Goal: Task Accomplishment & Management: Manage account settings

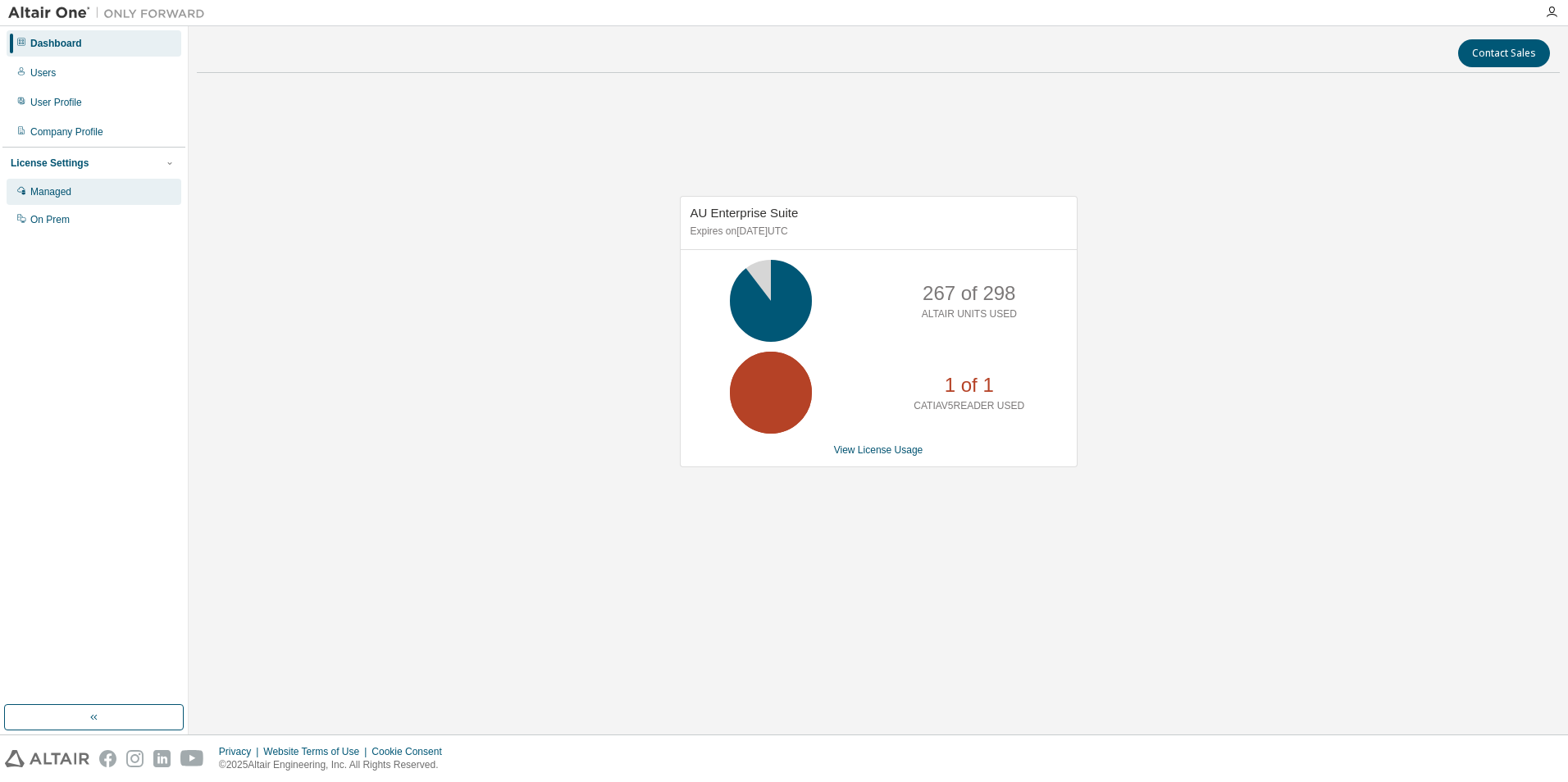
click at [53, 196] on div "Managed" at bounding box center [50, 192] width 41 height 13
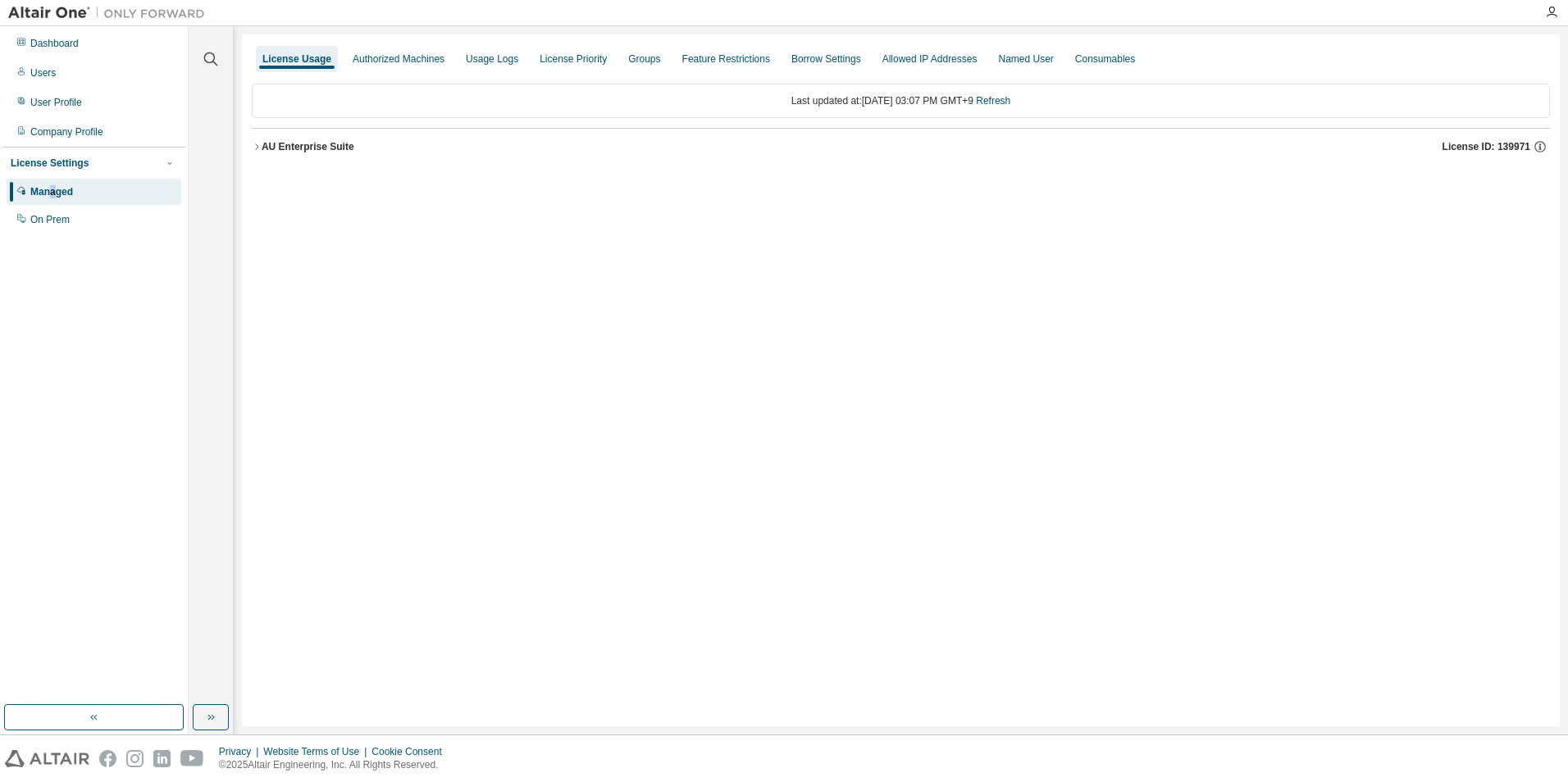
click at [263, 150] on div "AU Enterprise Suite" at bounding box center [308, 147] width 93 height 13
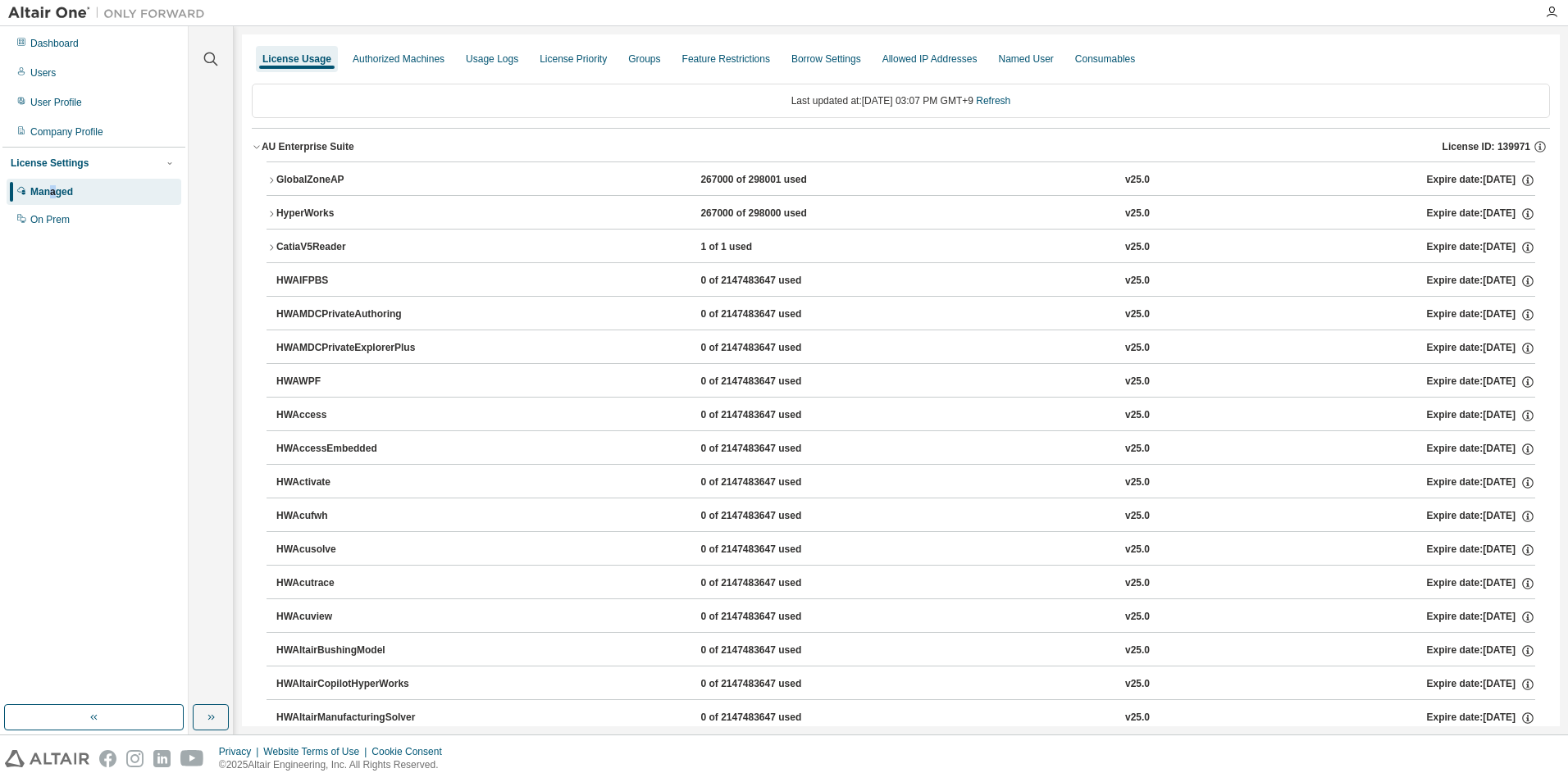
click at [274, 245] on icon "button" at bounding box center [271, 248] width 9 height 9
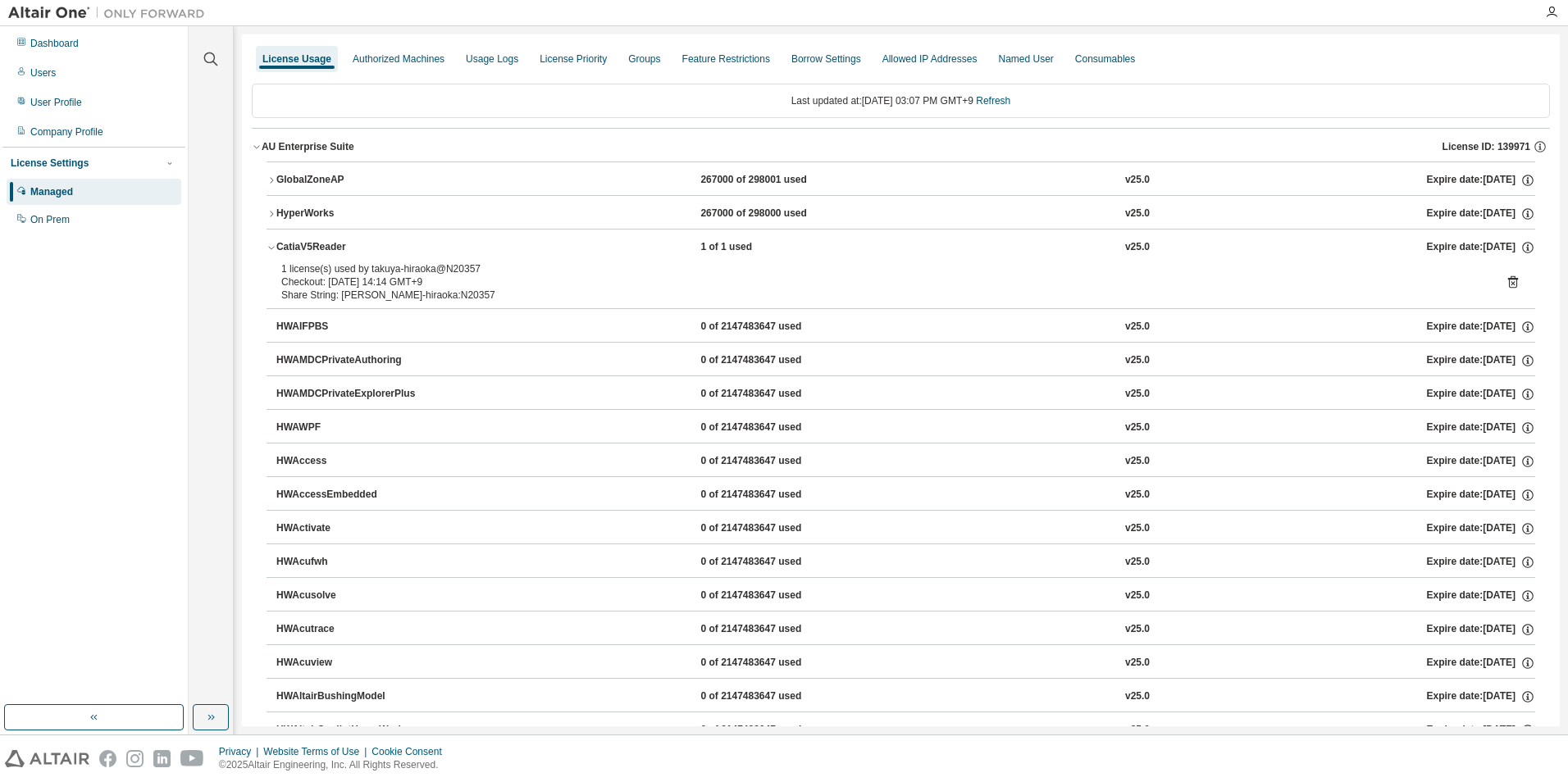
click at [1508, 283] on icon at bounding box center [1513, 282] width 9 height 12
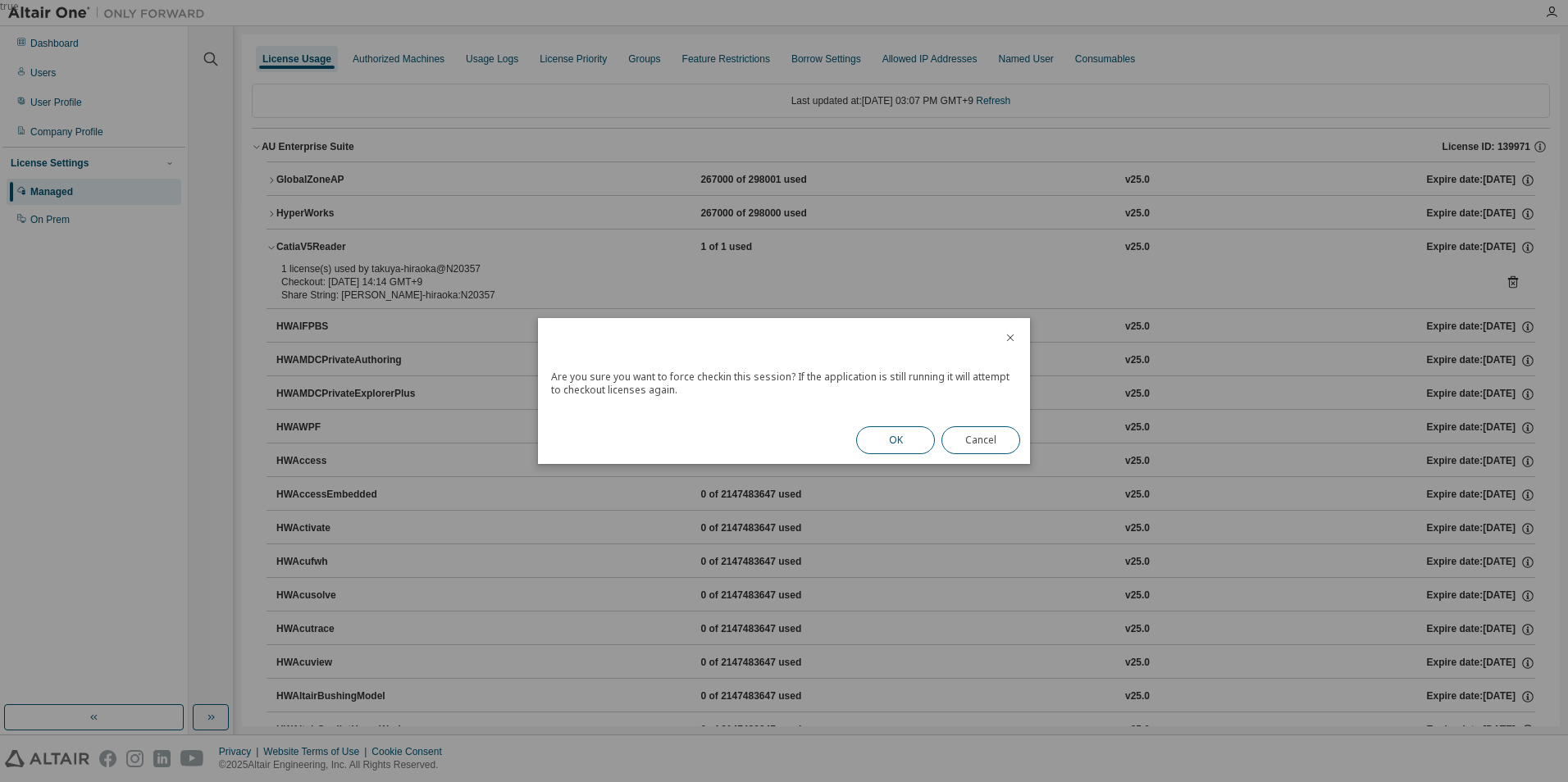
click at [906, 437] on button "OK" at bounding box center [895, 439] width 79 height 28
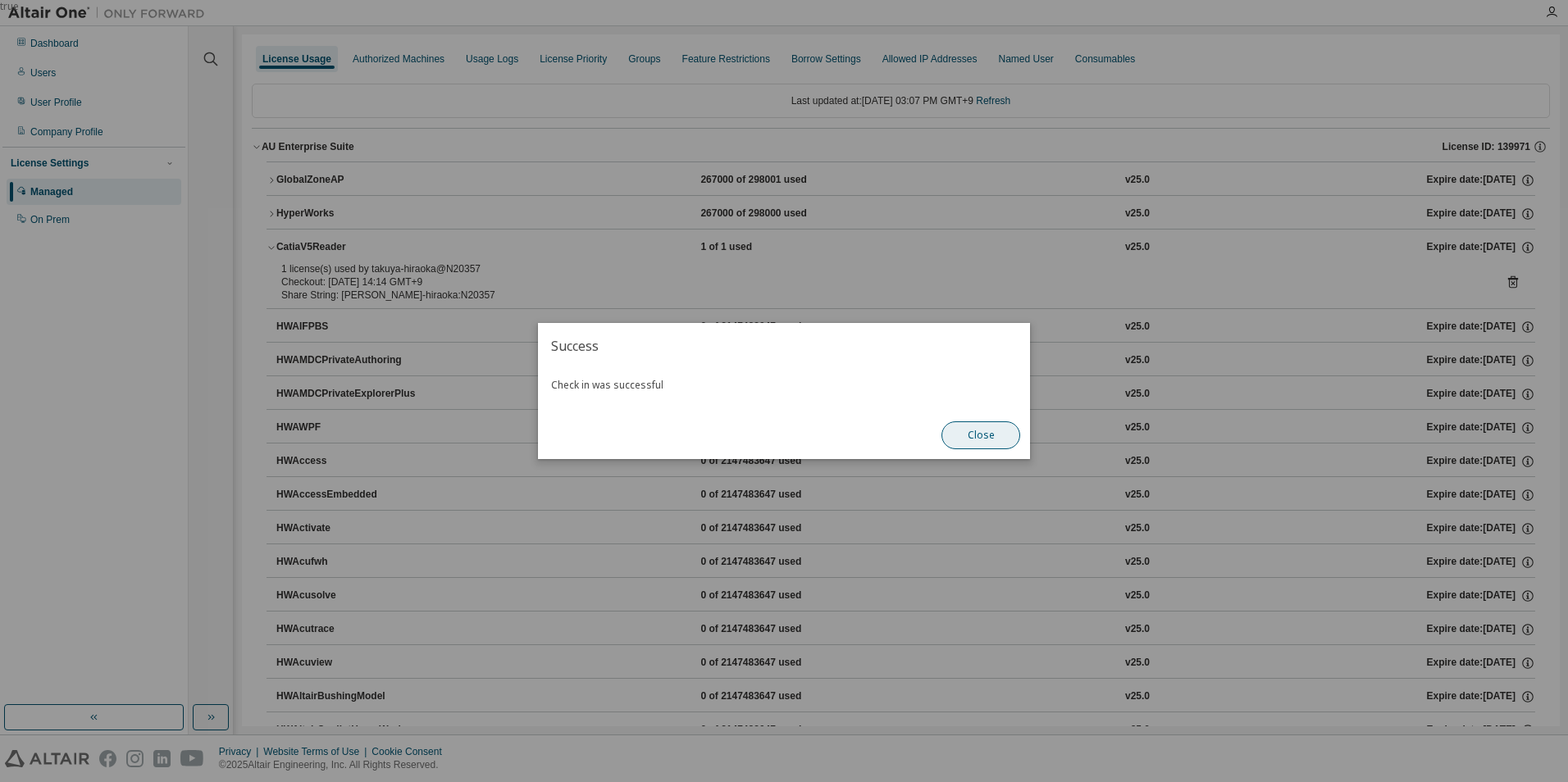
click at [990, 431] on button "Close" at bounding box center [980, 435] width 79 height 28
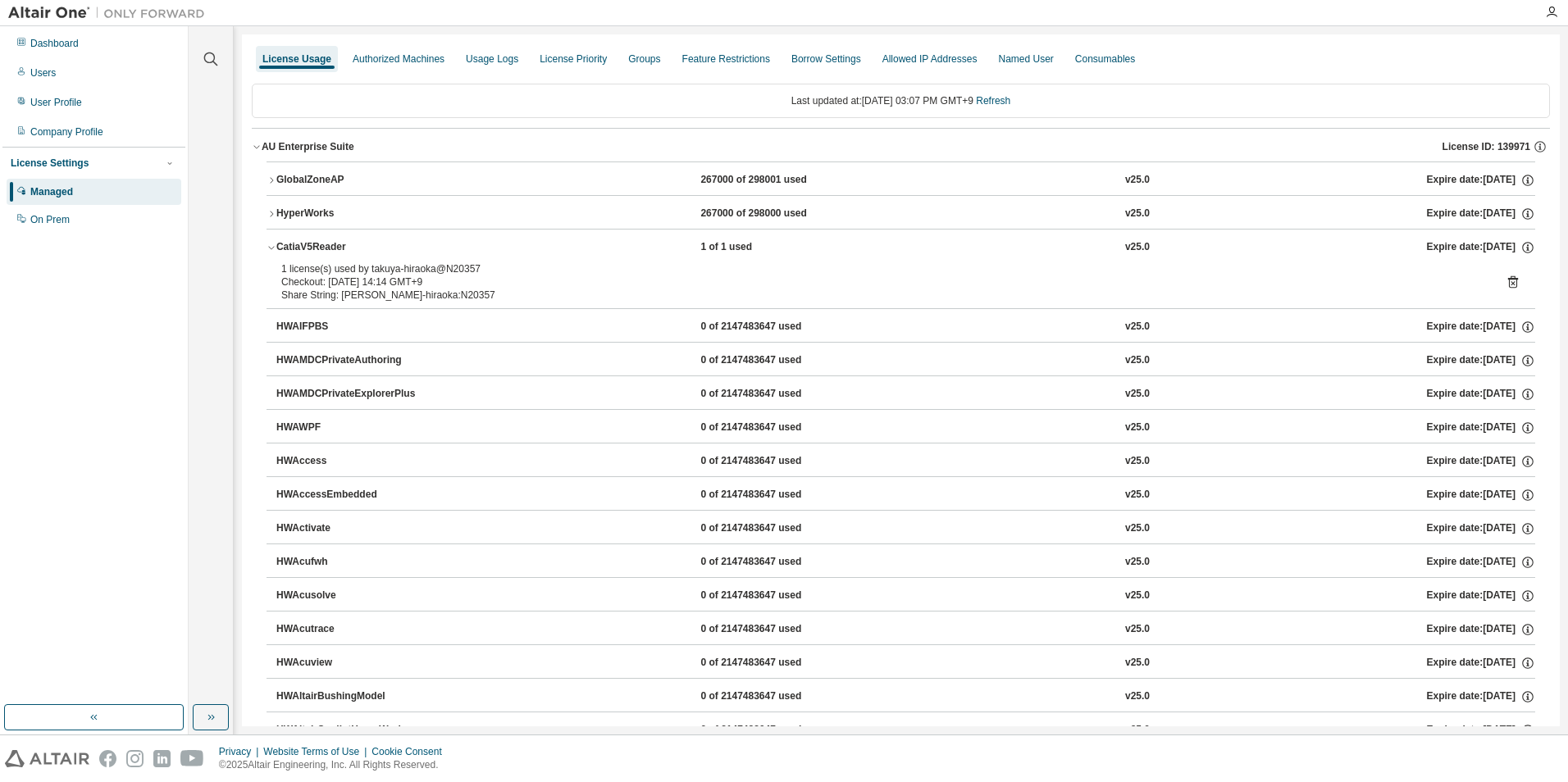
click at [1511, 283] on icon at bounding box center [1513, 283] width 4 height 4
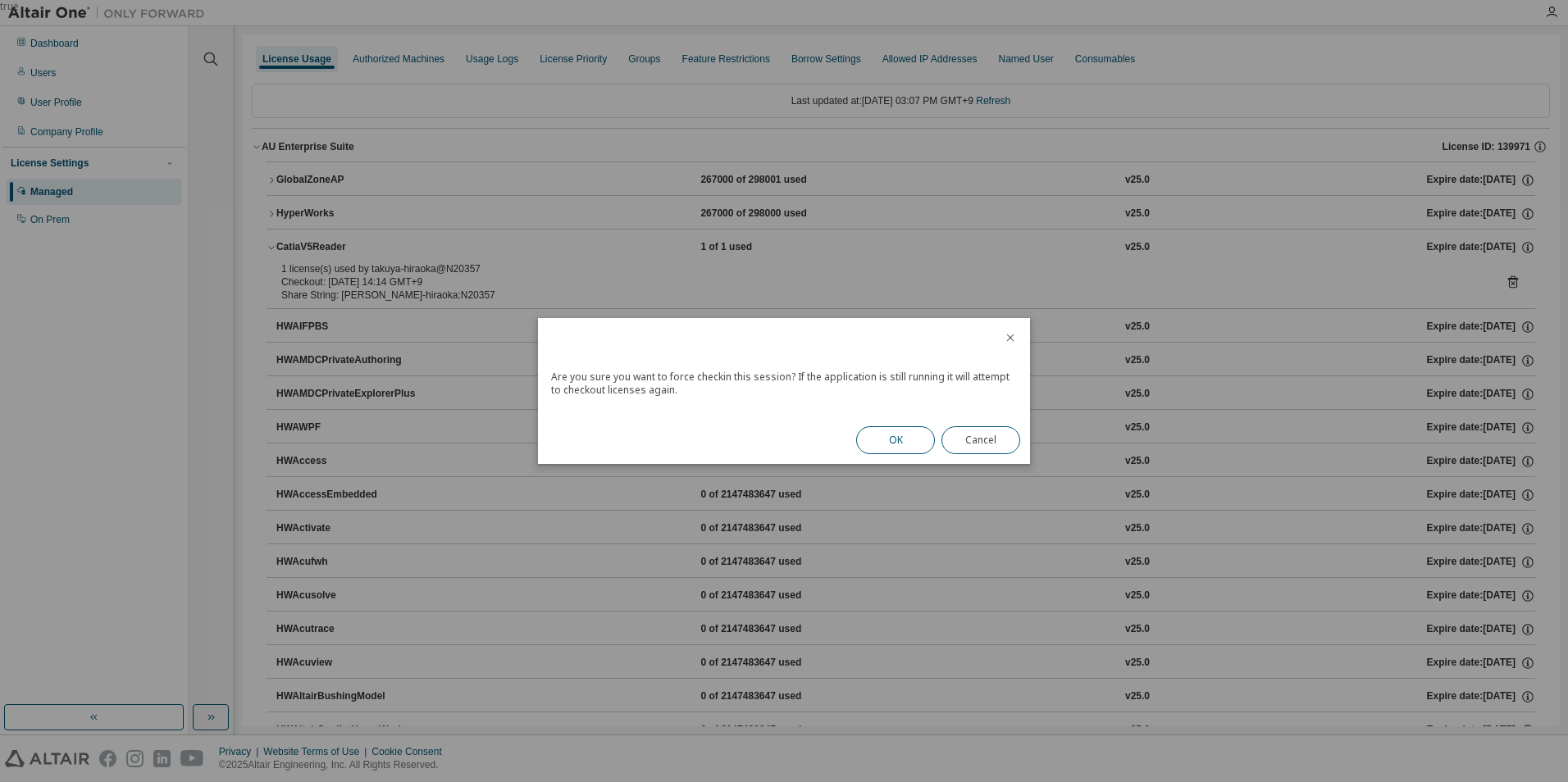
click at [902, 438] on button "OK" at bounding box center [895, 439] width 79 height 28
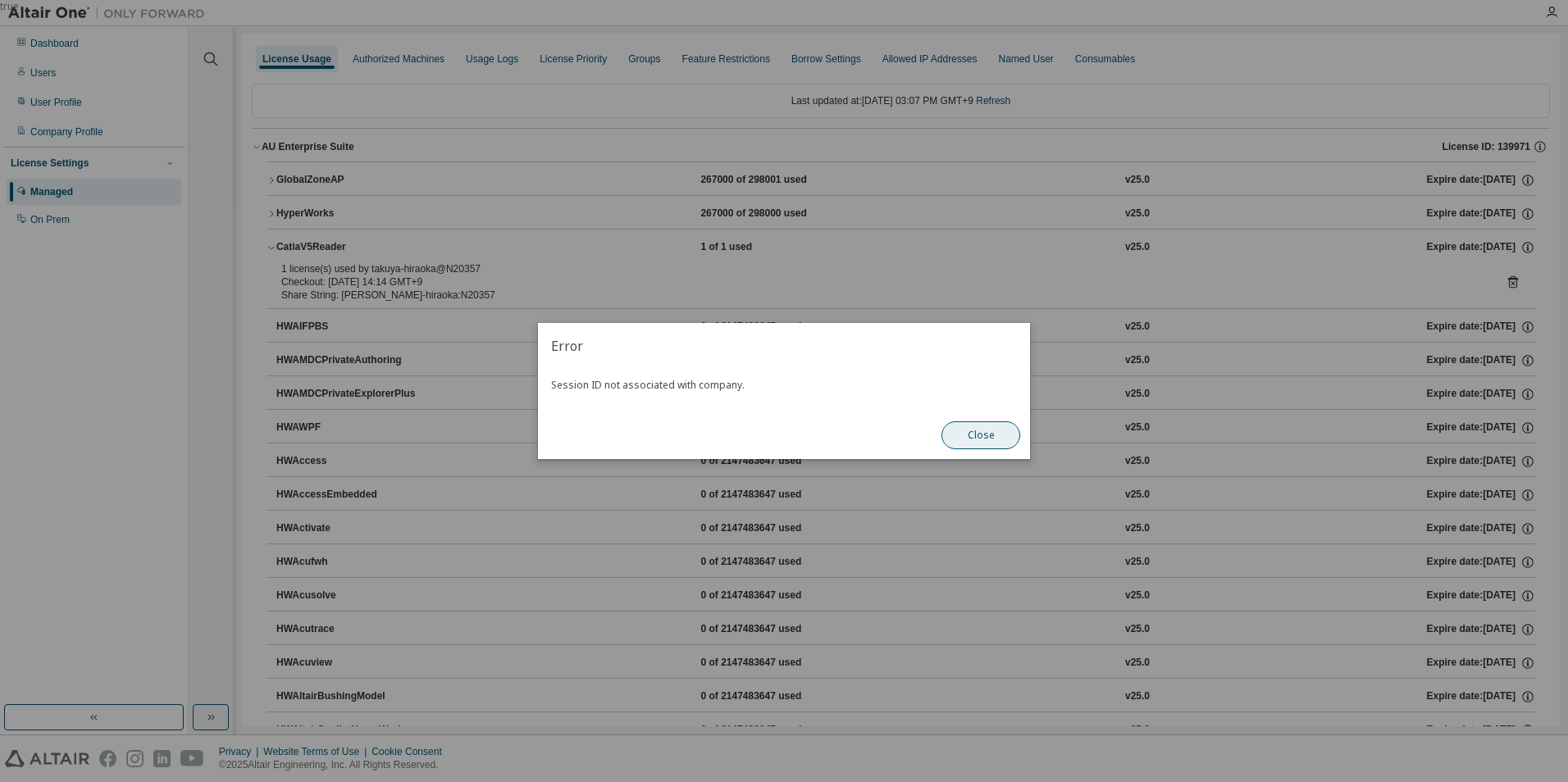
click at [990, 439] on button "Close" at bounding box center [980, 435] width 79 height 28
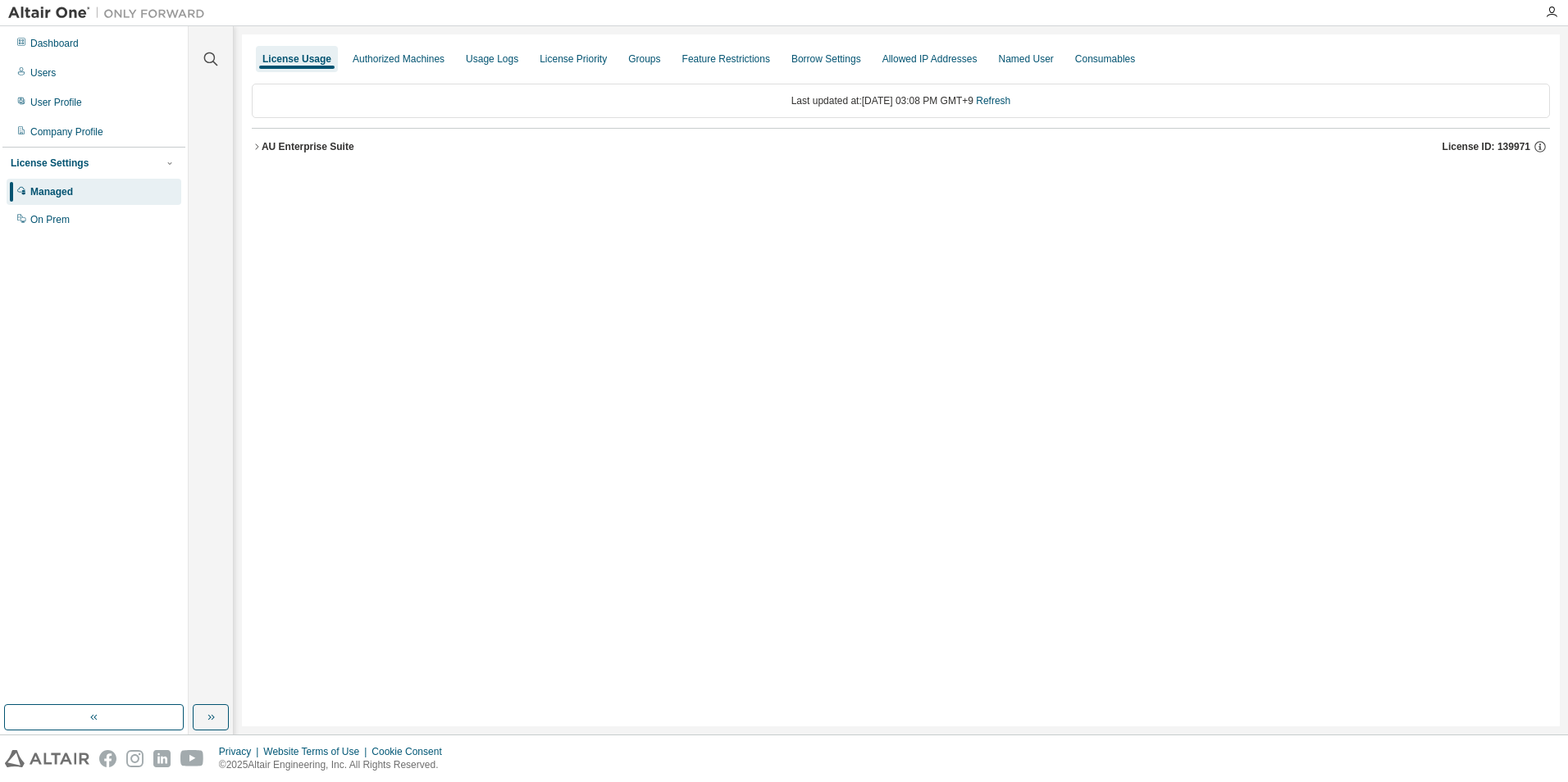
click at [268, 149] on div "AU Enterprise Suite" at bounding box center [308, 147] width 93 height 13
